Goal: Navigation & Orientation: Find specific page/section

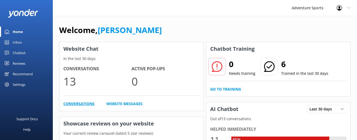
click at [80, 102] on link "Conversations" at bounding box center [78, 104] width 31 height 6
